Goal: Information Seeking & Learning: Find specific page/section

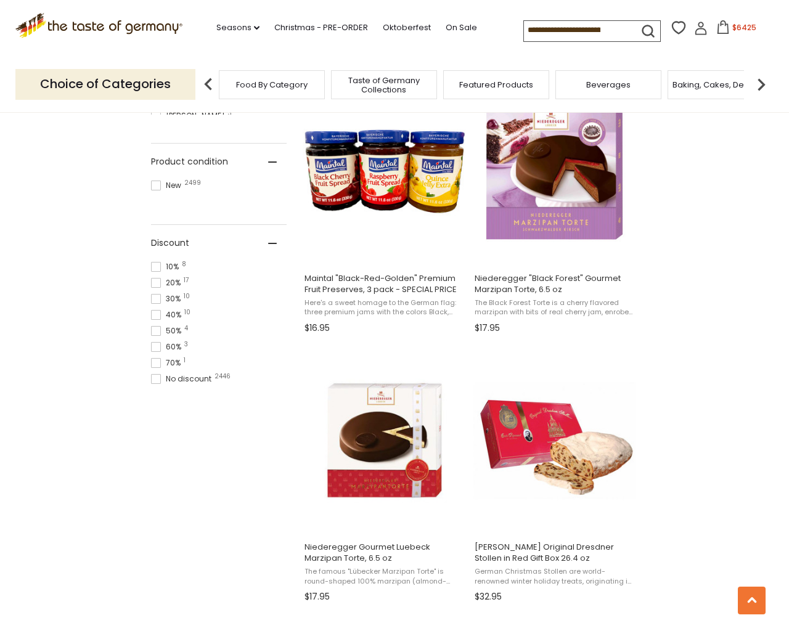
scroll to position [2452, 0]
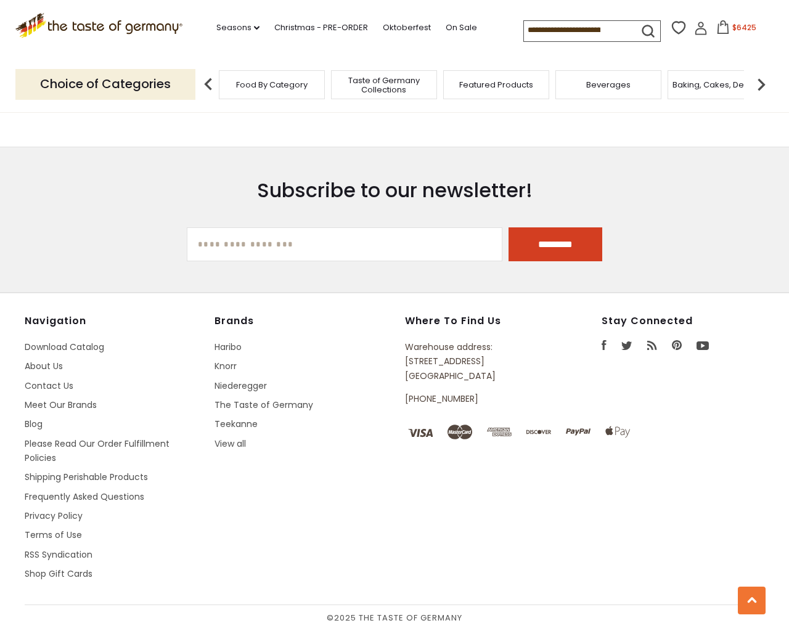
type input "***"
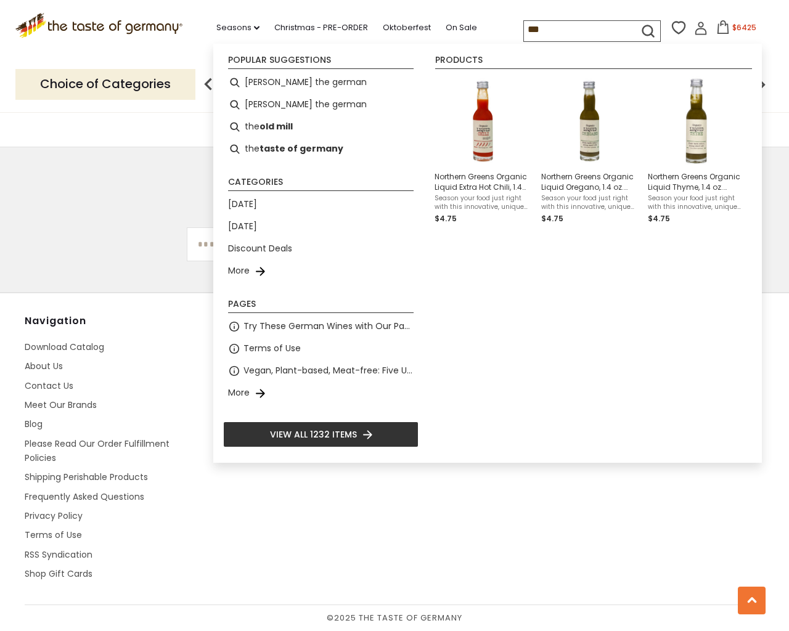
type input "**********"
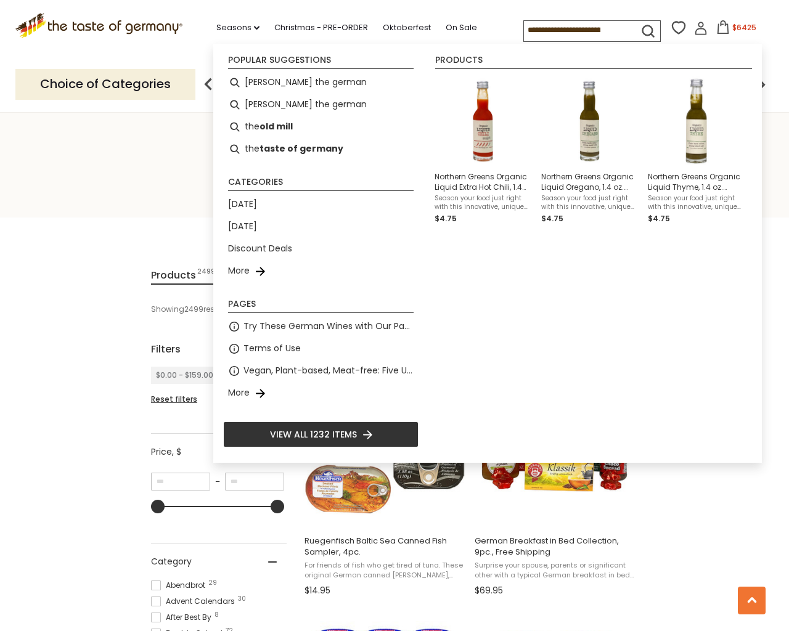
scroll to position [2452, 0]
